Goal: Check status

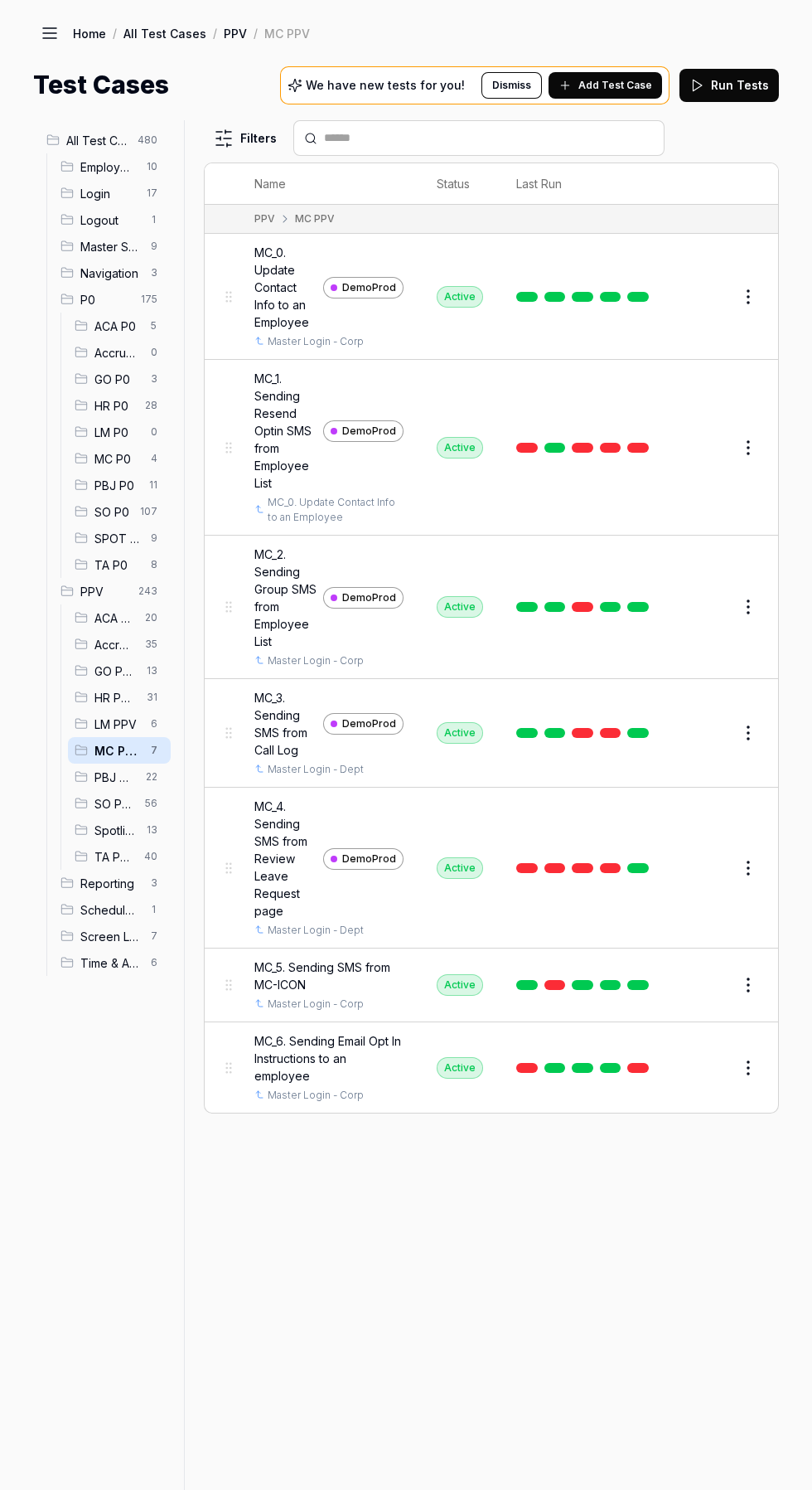
click at [151, 671] on span "13" at bounding box center [152, 671] width 24 height 20
click at [146, 671] on span "13" at bounding box center [152, 671] width 24 height 20
click at [95, 663] on span "GO PPV" at bounding box center [115, 672] width 42 height 18
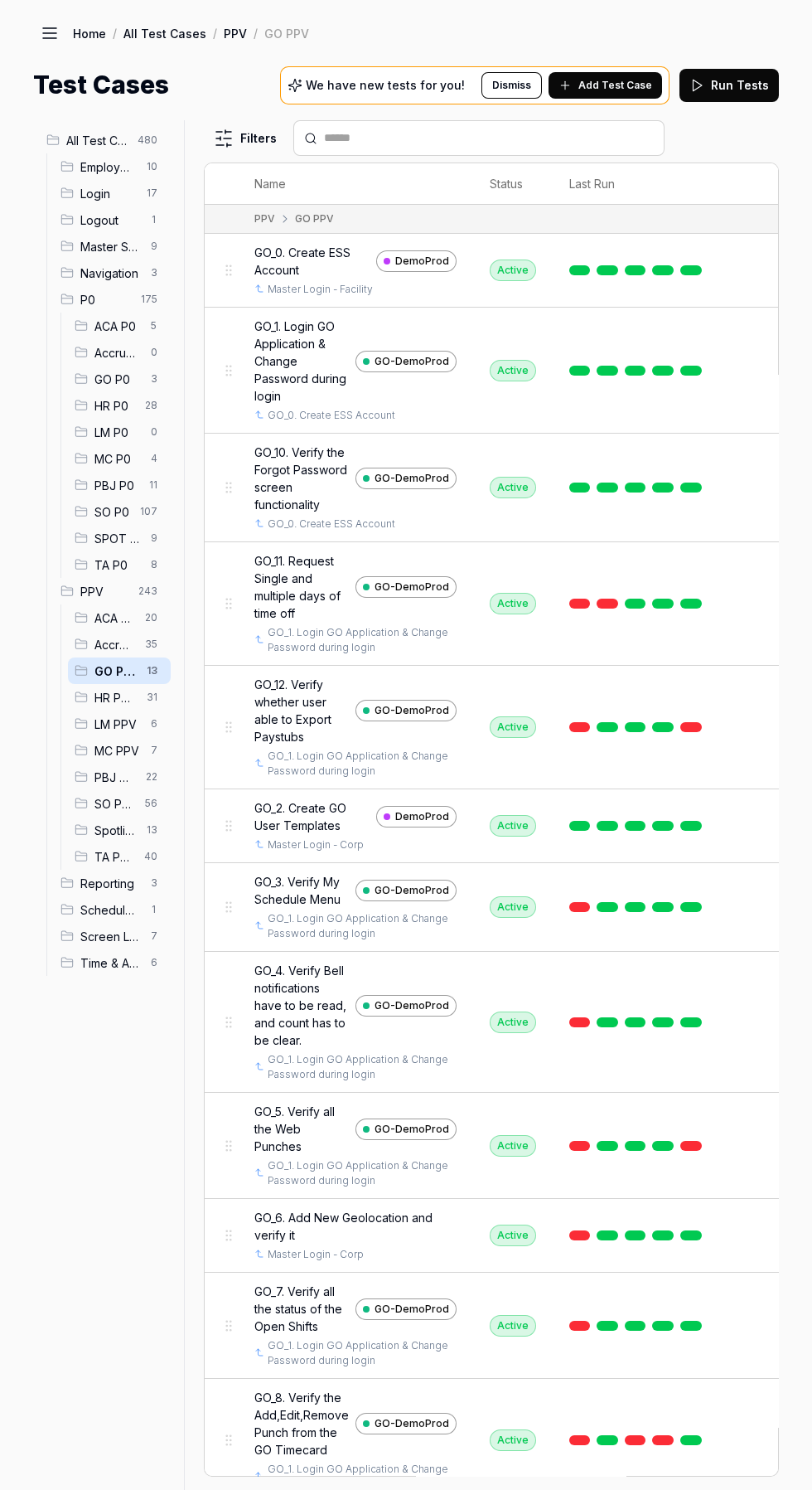
click at [81, 751] on icon at bounding box center [82, 751] width 14 height 14
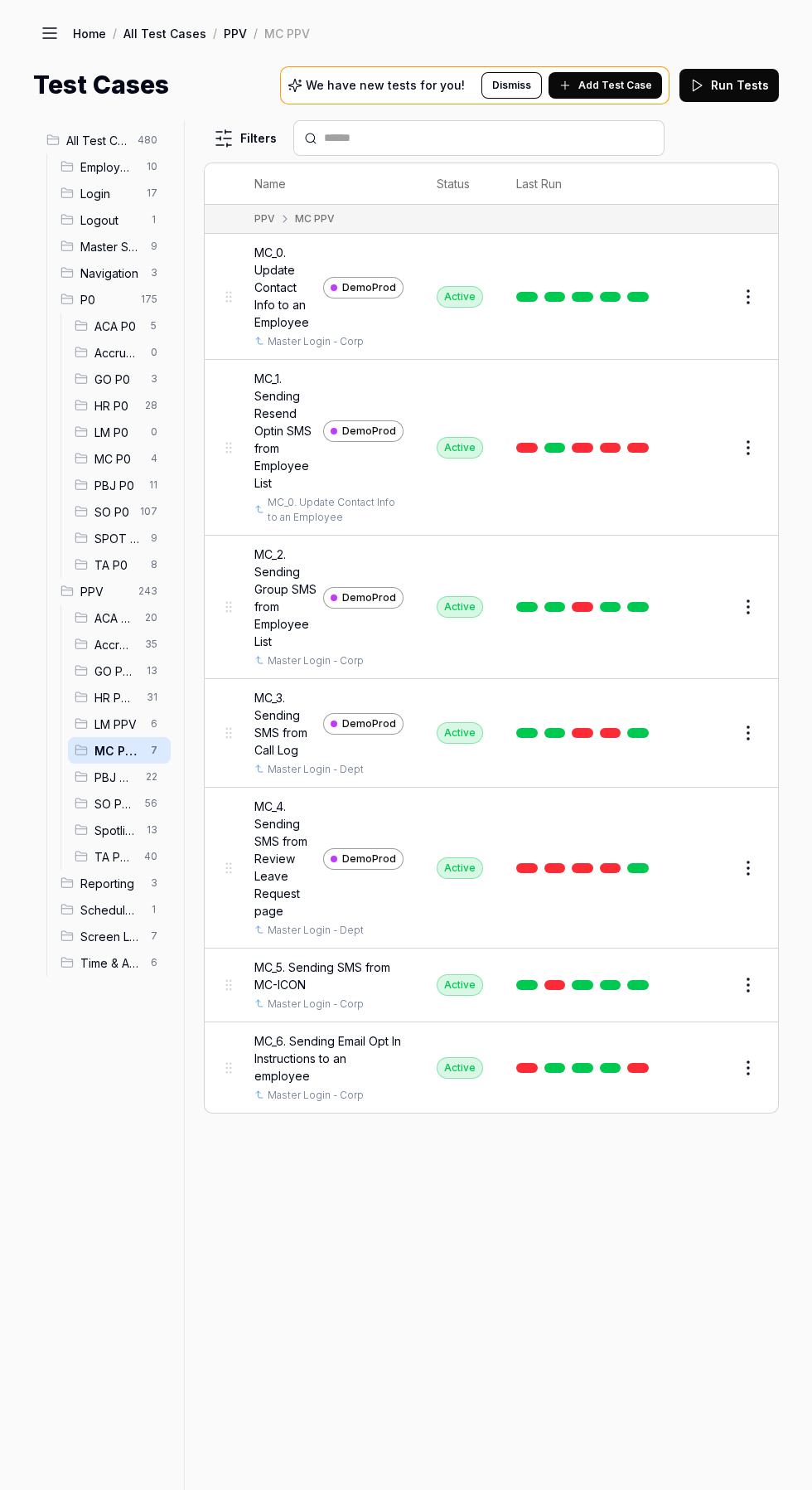
click at [633, 443] on link at bounding box center [638, 448] width 21 height 10
